Goal: Transaction & Acquisition: Purchase product/service

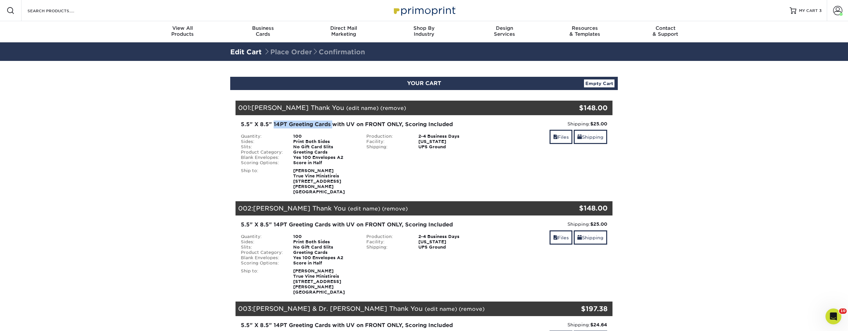
drag, startPoint x: 274, startPoint y: 123, endPoint x: 333, endPoint y: 122, distance: 59.3
click at [333, 122] on div "5.5" X 8.5" 14PT Greeting Cards with UV on FRONT ONLY, Scoring Included" at bounding box center [361, 125] width 241 height 8
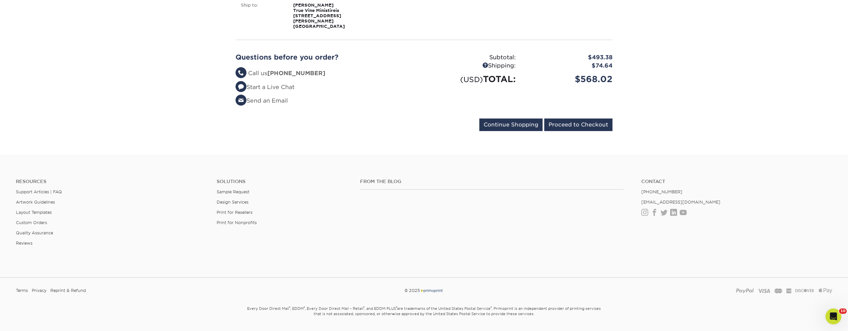
scroll to position [366, 0]
click at [512, 119] on input "Continue Shopping" at bounding box center [510, 125] width 63 height 13
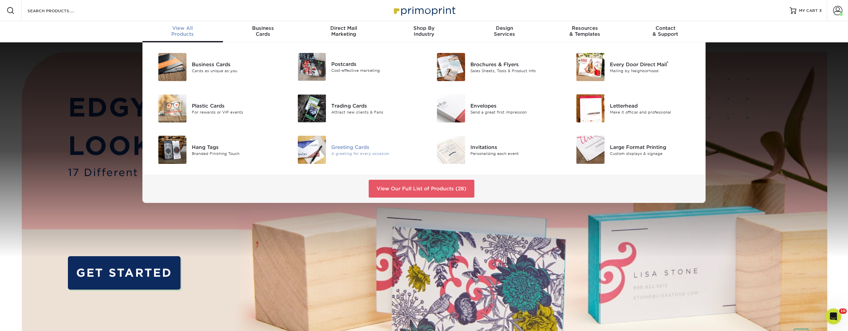
click at [351, 146] on div "Greeting Cards" at bounding box center [375, 146] width 88 height 7
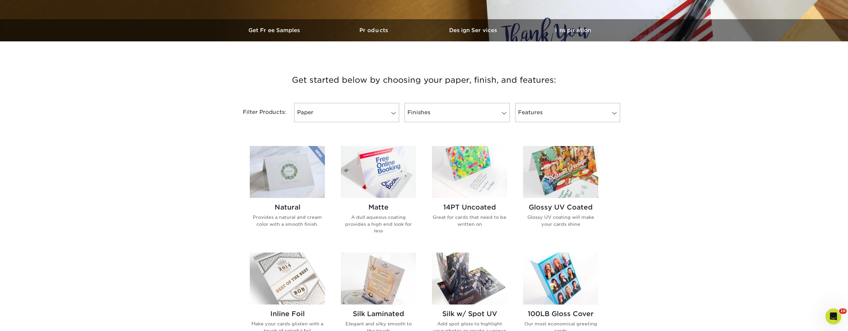
scroll to position [190, 0]
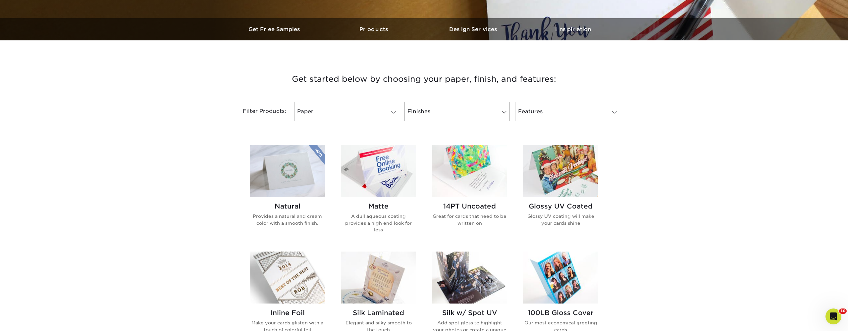
click at [567, 180] on img at bounding box center [560, 171] width 75 height 52
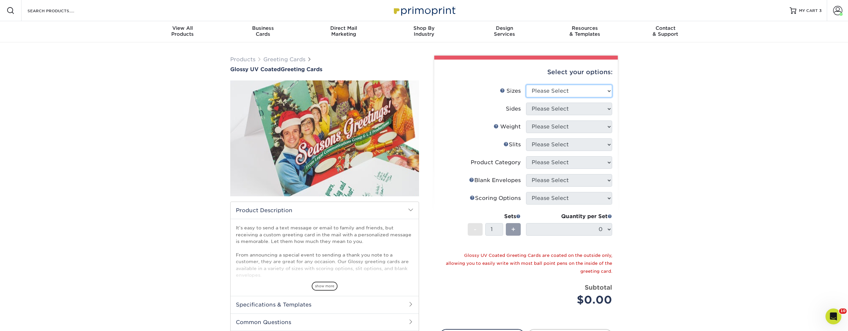
select select "5.50x8.50"
select select "13abbda7-1d64-4f25-8bb2-c179b224825d"
click at [394, 306] on h2 "Specifications & Templates" at bounding box center [325, 304] width 188 height 17
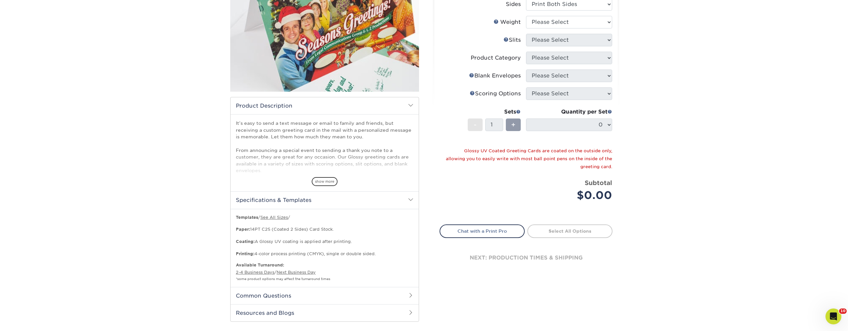
scroll to position [105, 0]
click at [275, 216] on link "See All Sizes" at bounding box center [274, 216] width 28 height 5
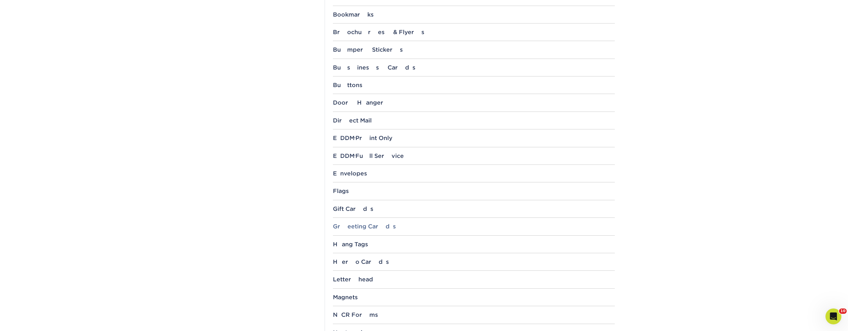
scroll to position [346, 0]
click at [364, 224] on div "Greeting Cards" at bounding box center [474, 226] width 282 height 7
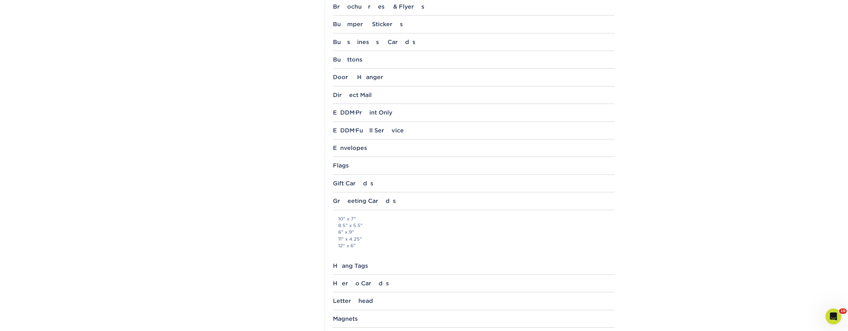
scroll to position [371, 0]
click at [351, 224] on link "8.5" x 5.5"" at bounding box center [350, 225] width 25 height 5
click at [348, 223] on link "8.5" x 5.5"" at bounding box center [350, 225] width 25 height 5
